Goal: Task Accomplishment & Management: Complete application form

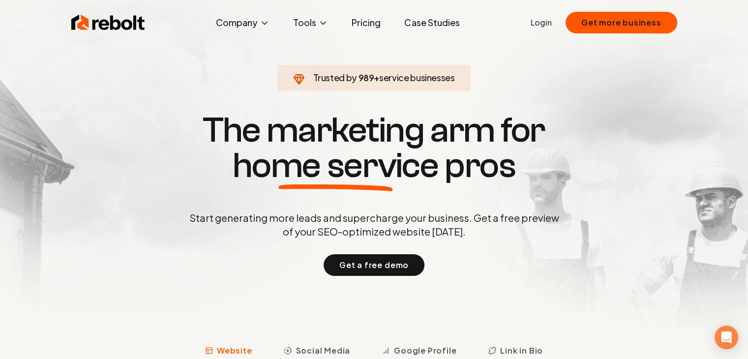
click at [546, 24] on link "Login" at bounding box center [541, 23] width 21 height 12
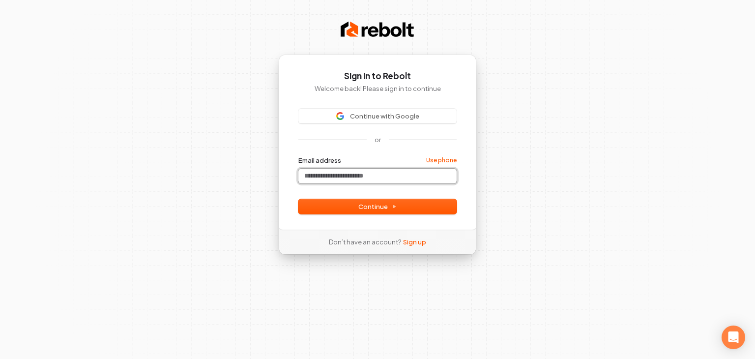
click at [356, 173] on input "Email address" at bounding box center [378, 176] width 158 height 15
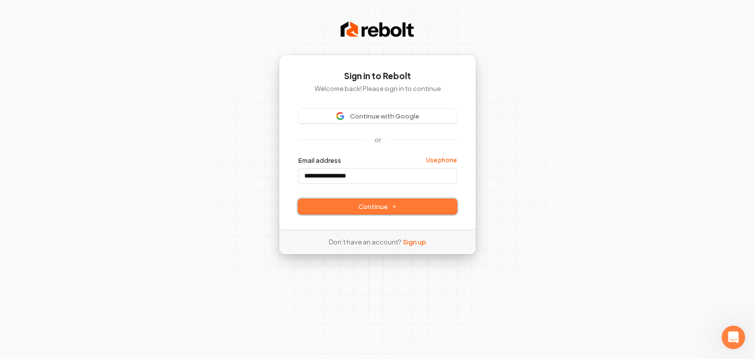
click at [379, 208] on span "Continue" at bounding box center [378, 206] width 38 height 9
type input "**********"
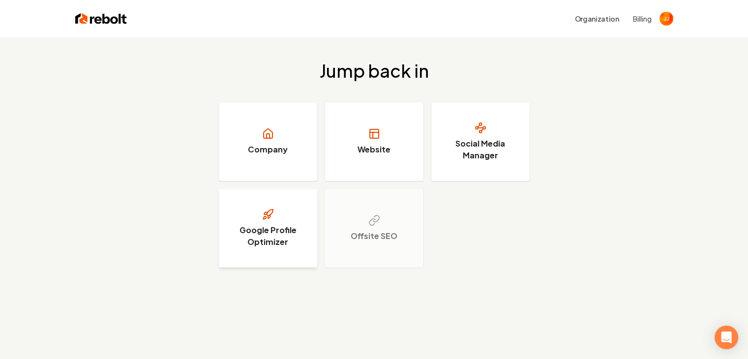
click at [266, 220] on icon at bounding box center [268, 215] width 12 height 12
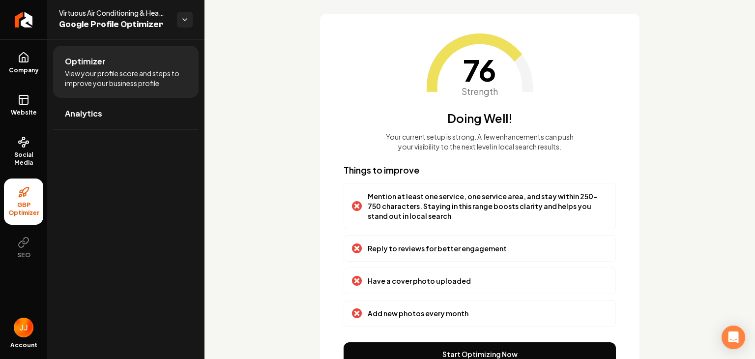
scroll to position [98, 0]
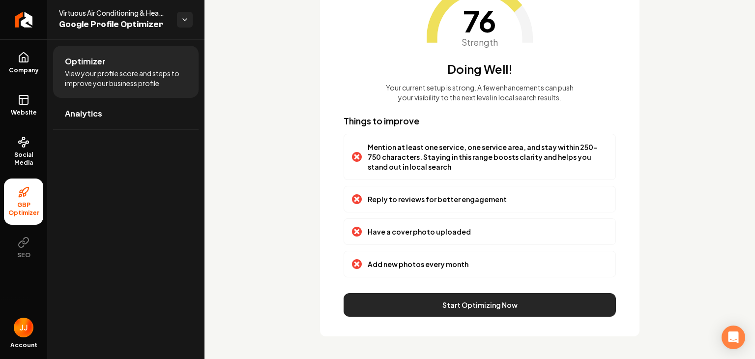
click at [487, 303] on button "Start Optimizing Now" at bounding box center [480, 305] width 272 height 24
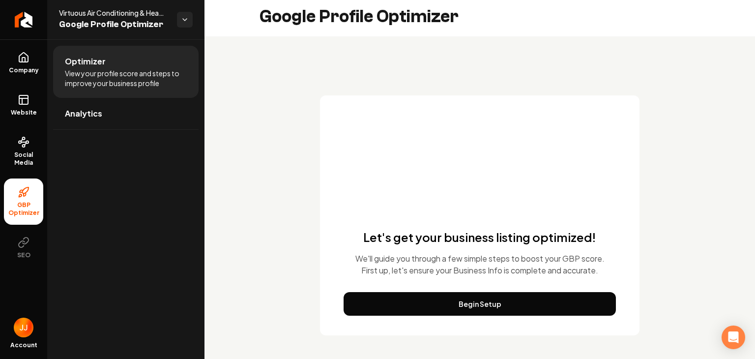
scroll to position [3, 0]
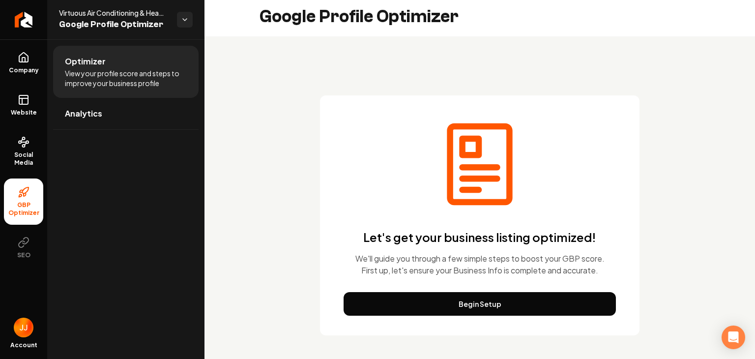
click at [487, 303] on button "Begin Setup" at bounding box center [480, 304] width 272 height 24
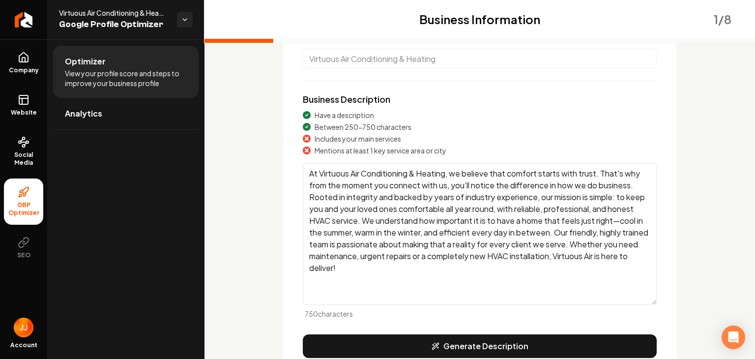
scroll to position [103, 0]
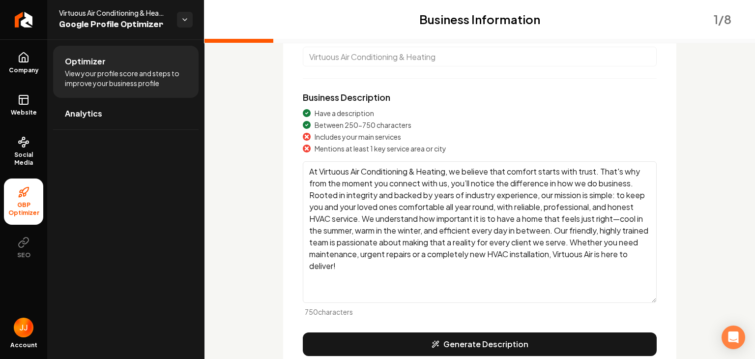
click at [447, 172] on textarea "At Virtuous Air Conditioning & Heating, we believe that comfort starts with tru…" at bounding box center [480, 232] width 354 height 142
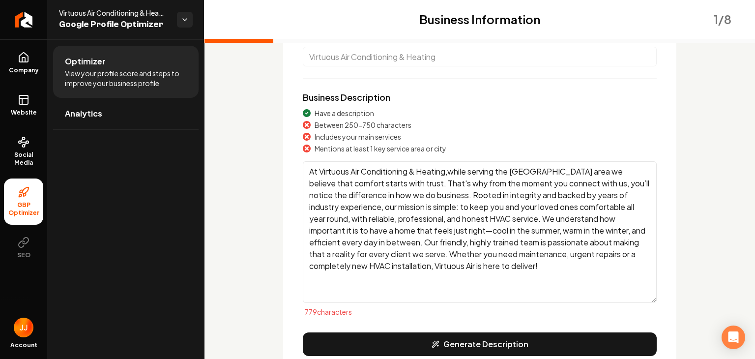
click at [447, 171] on textarea "At Virtuous Air Conditioning & Heating,while serving the [GEOGRAPHIC_DATA] area…" at bounding box center [480, 232] width 354 height 142
click at [536, 267] on textarea "At Virtuous Air Conditioning & Heating, while serving the [GEOGRAPHIC_DATA] are…" at bounding box center [480, 232] width 354 height 142
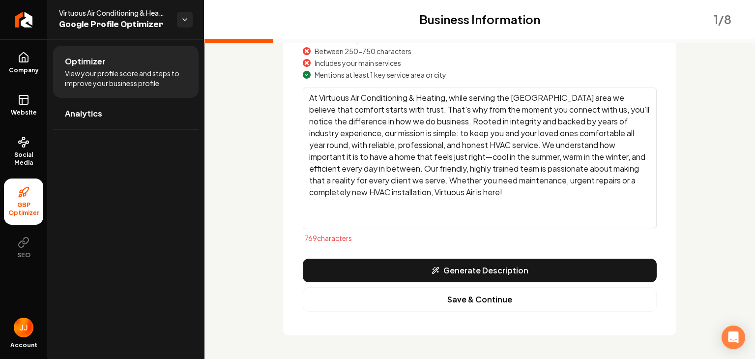
scroll to position [177, 0]
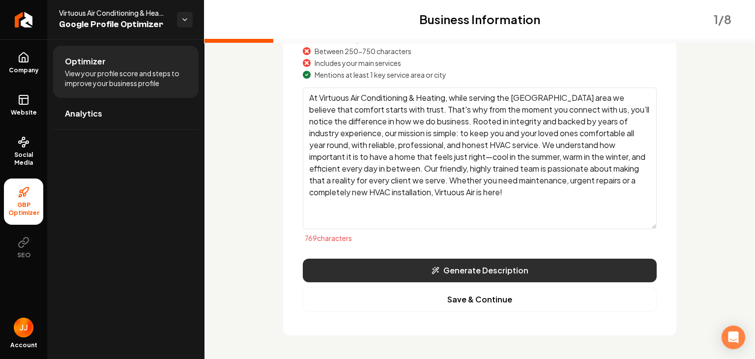
click at [486, 270] on button "Generate Description" at bounding box center [480, 271] width 354 height 24
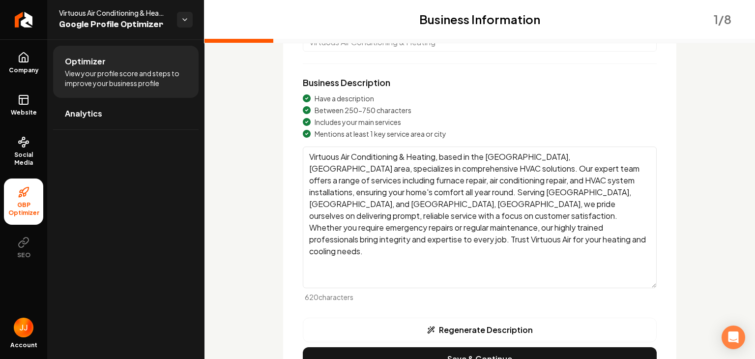
scroll to position [118, 0]
click at [541, 192] on textarea "Virtuous Air Conditioning & Heating, based in the [GEOGRAPHIC_DATA], [GEOGRAPHI…" at bounding box center [480, 217] width 354 height 142
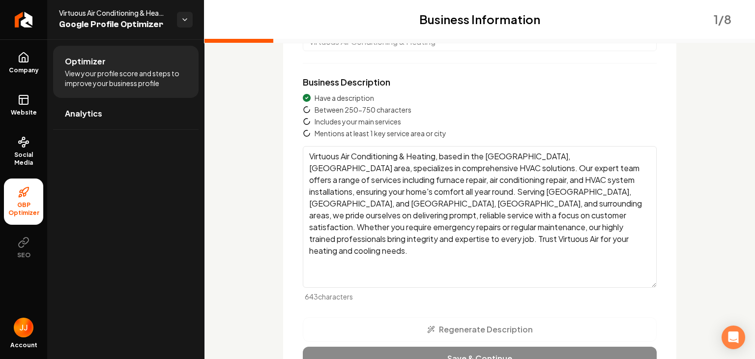
click at [403, 240] on textarea "Virtuous Air Conditioning & Heating, based in the [GEOGRAPHIC_DATA], [GEOGRAPHI…" at bounding box center [480, 217] width 354 height 142
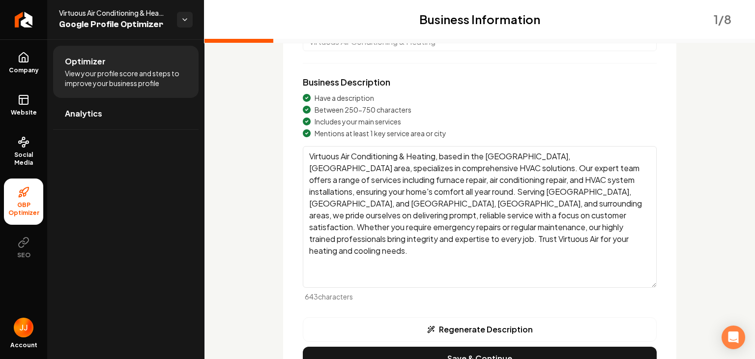
scroll to position [177, 0]
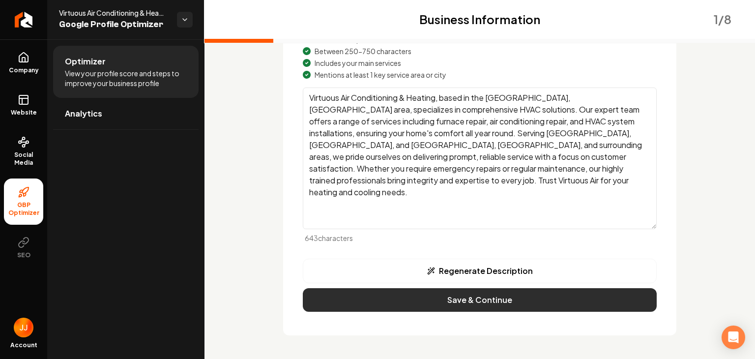
type textarea "Virtuous Air Conditioning & Heating, based in the [GEOGRAPHIC_DATA], [GEOGRAPHI…"
click at [512, 302] on button "Save & Continue" at bounding box center [480, 300] width 354 height 24
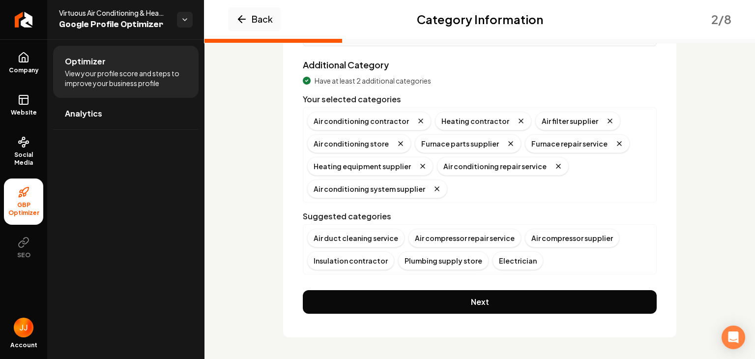
scroll to position [134, 0]
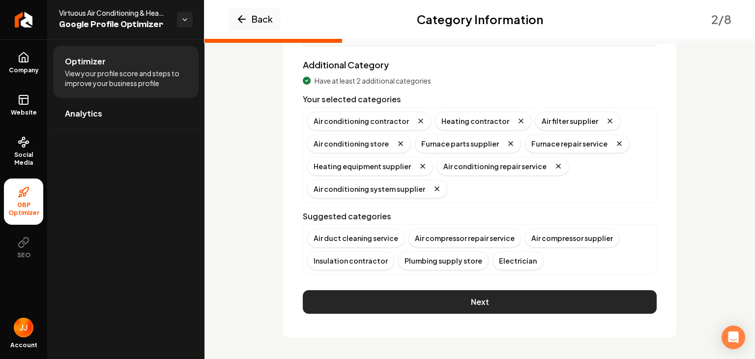
click at [476, 301] on button "Next" at bounding box center [480, 302] width 354 height 24
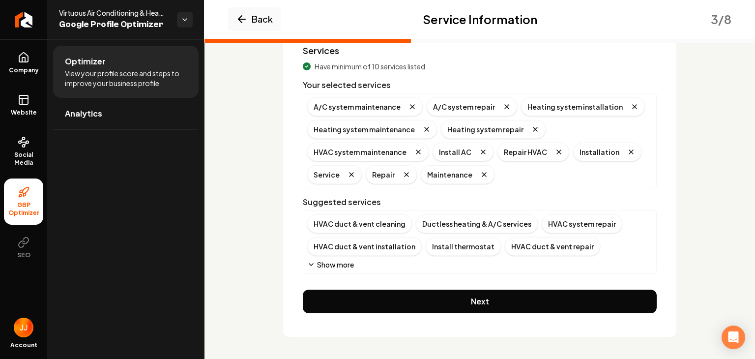
click at [476, 301] on button "Next" at bounding box center [480, 302] width 354 height 24
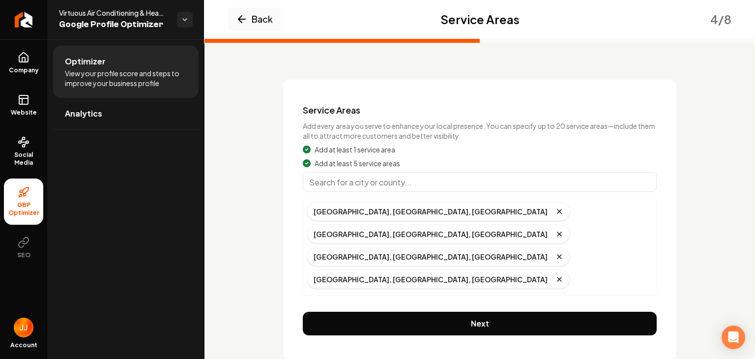
scroll to position [54, 0]
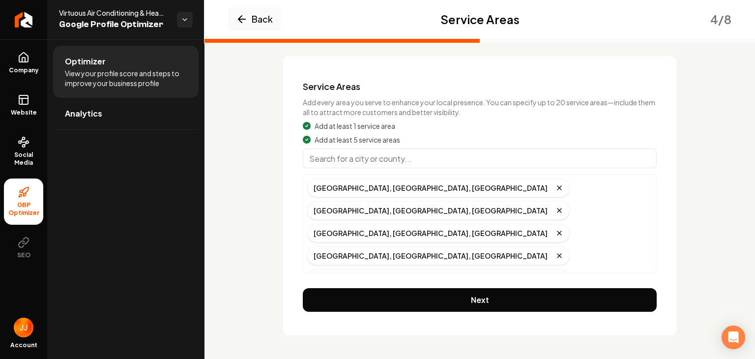
click at [476, 301] on button "Next" at bounding box center [480, 300] width 354 height 24
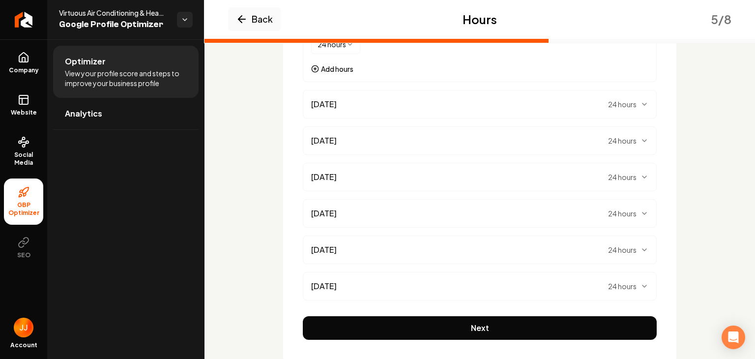
scroll to position [236, 0]
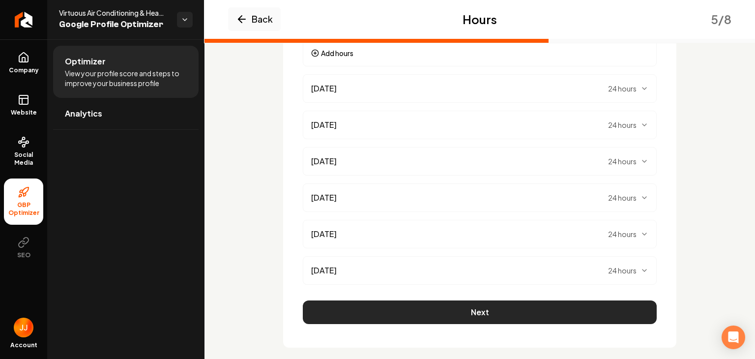
click at [502, 315] on button "Next" at bounding box center [480, 312] width 354 height 24
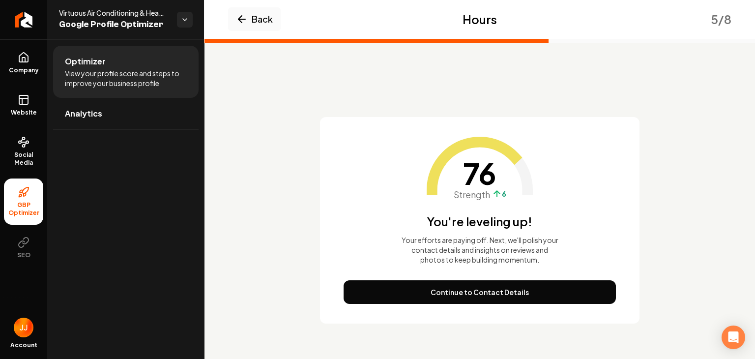
scroll to position [5, 0]
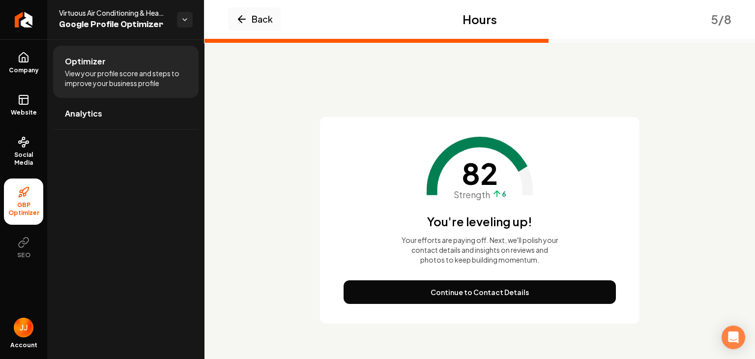
click at [635, 290] on div "82 Strength 6 You're leveling up! Your efforts are paying off. Next, we'll poli…" at bounding box center [480, 220] width 320 height 207
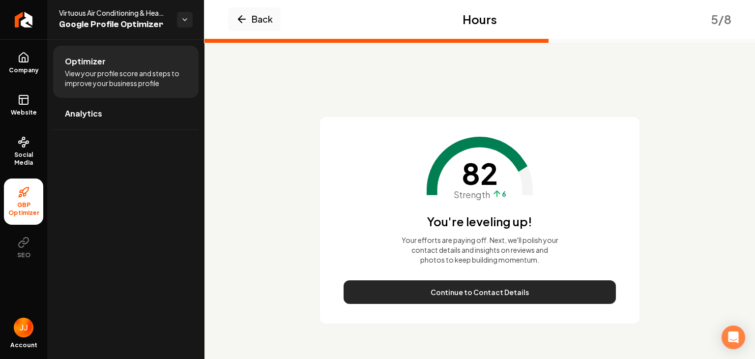
click at [513, 291] on button "Continue to Contact Details" at bounding box center [480, 292] width 272 height 24
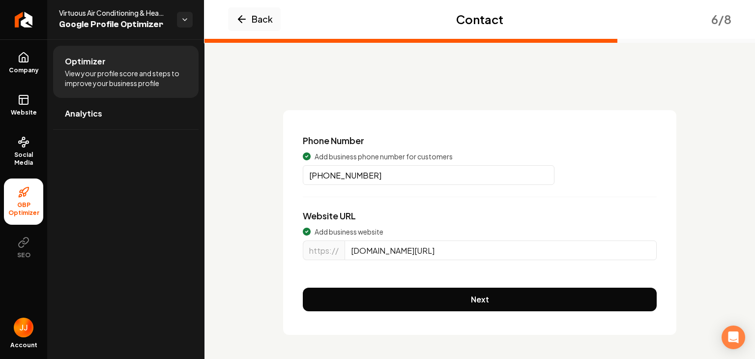
scroll to position [0, 0]
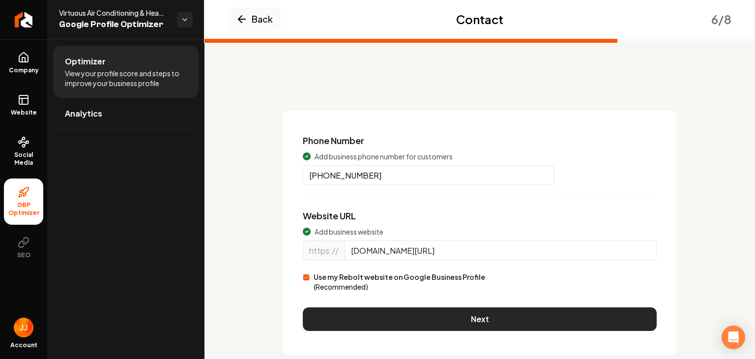
click at [455, 323] on button "Next" at bounding box center [480, 319] width 354 height 24
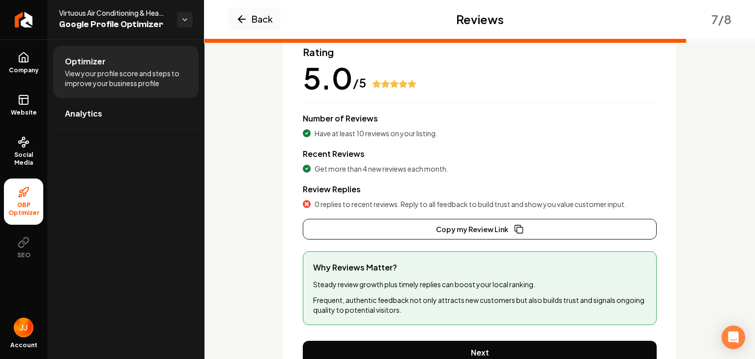
scroll to position [90, 0]
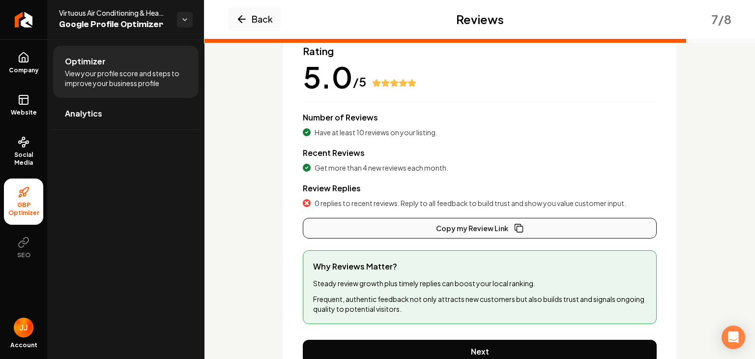
click at [514, 230] on icon "Main content area" at bounding box center [518, 228] width 9 height 9
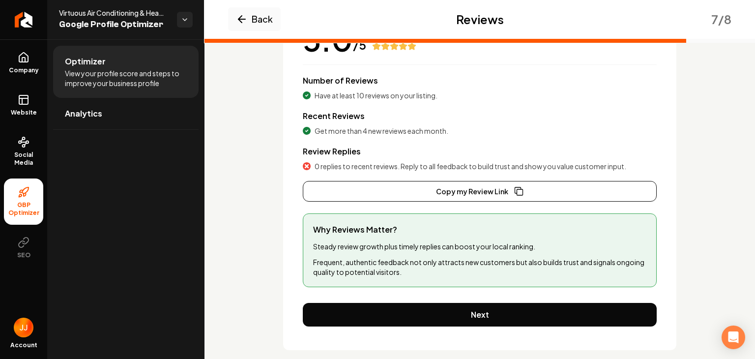
scroll to position [125, 0]
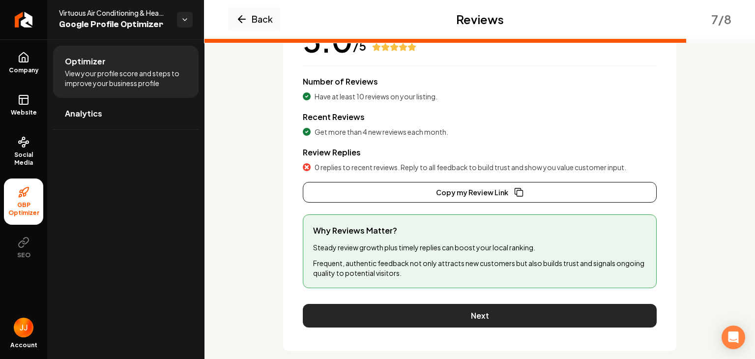
click at [421, 321] on button "Next" at bounding box center [480, 316] width 354 height 24
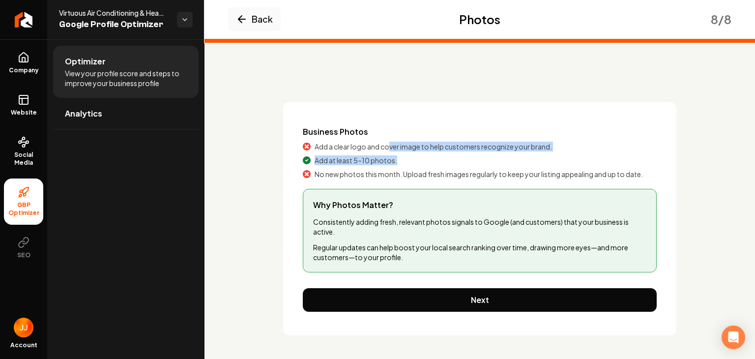
drag, startPoint x: 386, startPoint y: 150, endPoint x: 448, endPoint y: 154, distance: 62.1
click at [448, 154] on div "Business Photos Add a clear logo and cover image to help customers recognize yo…" at bounding box center [480, 152] width 354 height 53
click at [446, 165] on div "Add at least 5–10 photos." at bounding box center [480, 160] width 354 height 10
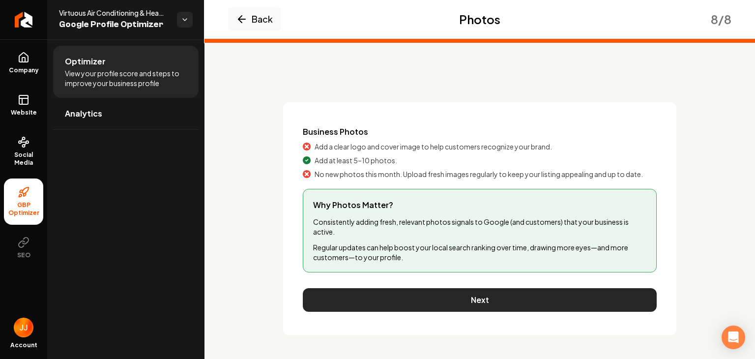
click at [443, 304] on button "Next" at bounding box center [480, 300] width 354 height 24
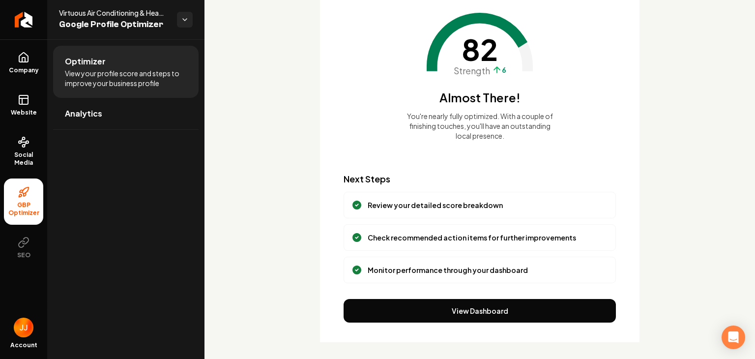
scroll to position [96, 0]
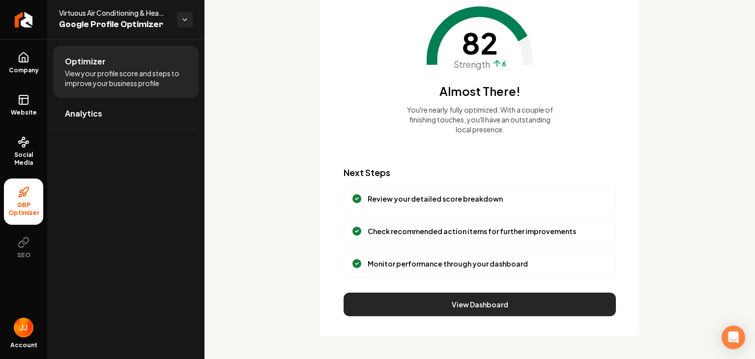
click at [488, 309] on button "View Dashboard" at bounding box center [480, 305] width 272 height 24
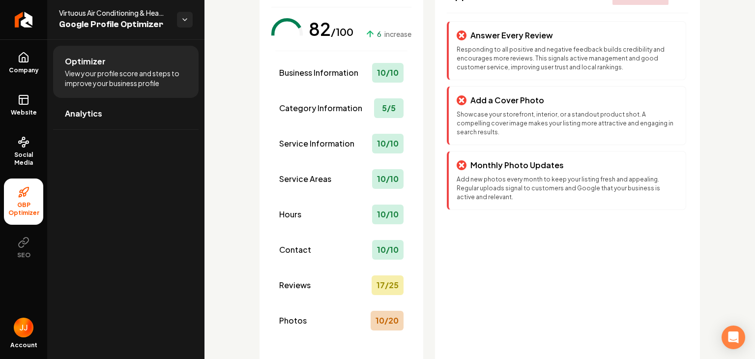
scroll to position [87, 0]
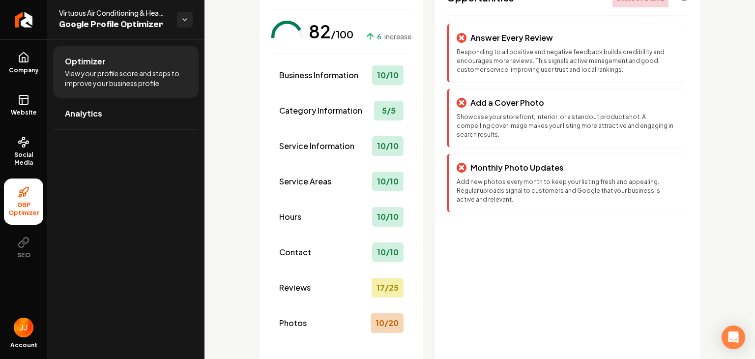
click at [441, 285] on div "Opportunities 3 fix es found Answer Every Review Responding to all positive and…" at bounding box center [567, 202] width 265 height 453
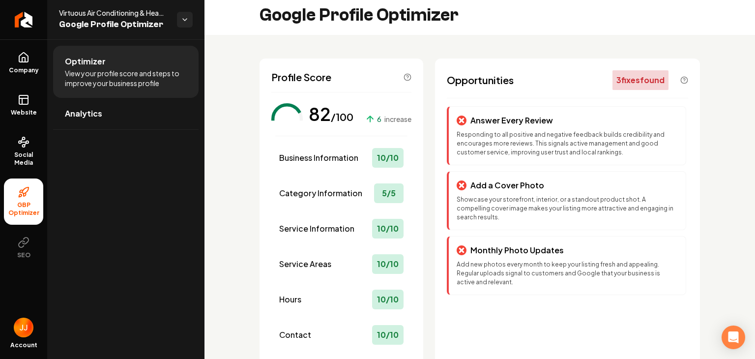
scroll to position [0, 0]
